Goal: Navigation & Orientation: Find specific page/section

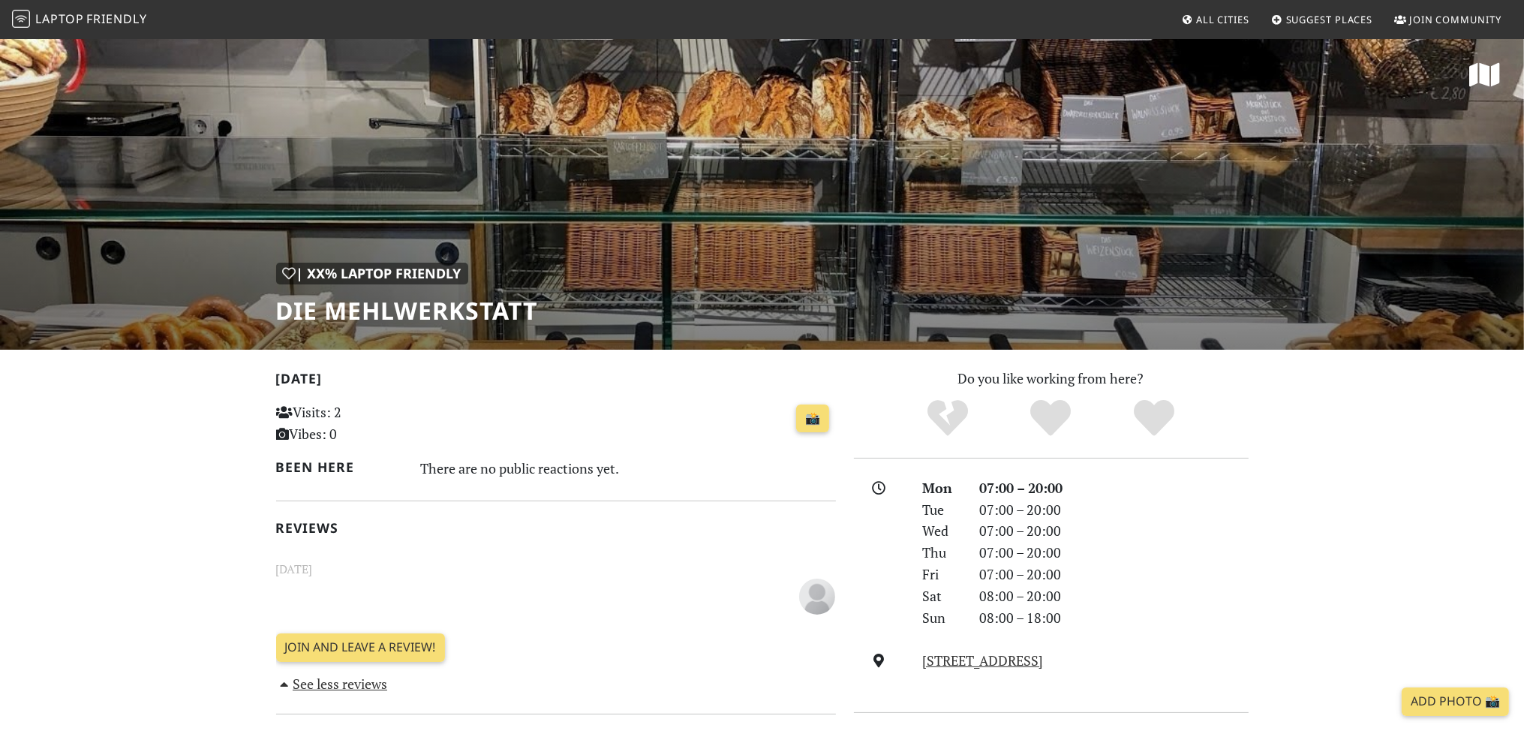
click at [1225, 26] on span "All Cities" at bounding box center [1222, 20] width 53 height 14
click at [809, 422] on link "📸" at bounding box center [812, 418] width 33 height 29
